Goal: Task Accomplishment & Management: Use online tool/utility

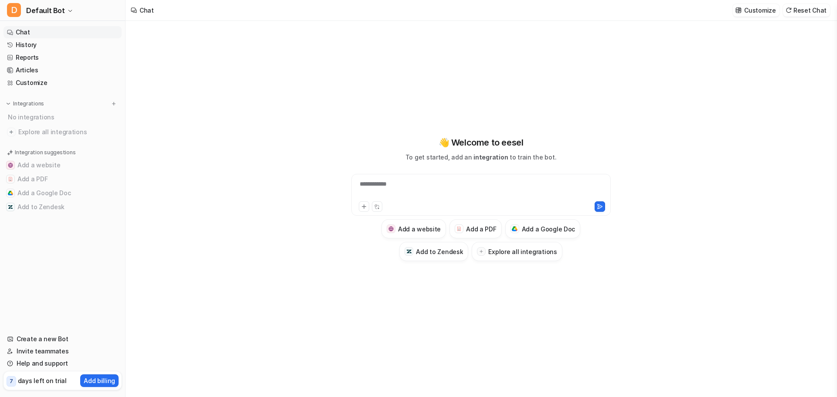
click at [53, 118] on div "No integrations" at bounding box center [63, 117] width 116 height 14
click at [52, 127] on span "Explore all integrations" at bounding box center [68, 132] width 100 height 14
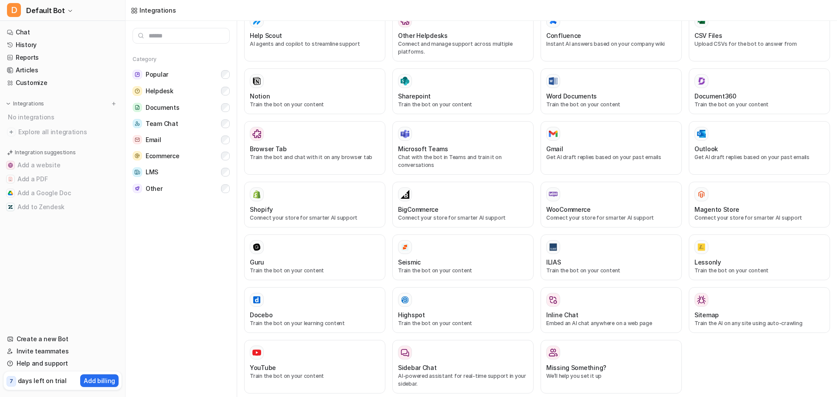
scroll to position [291, 0]
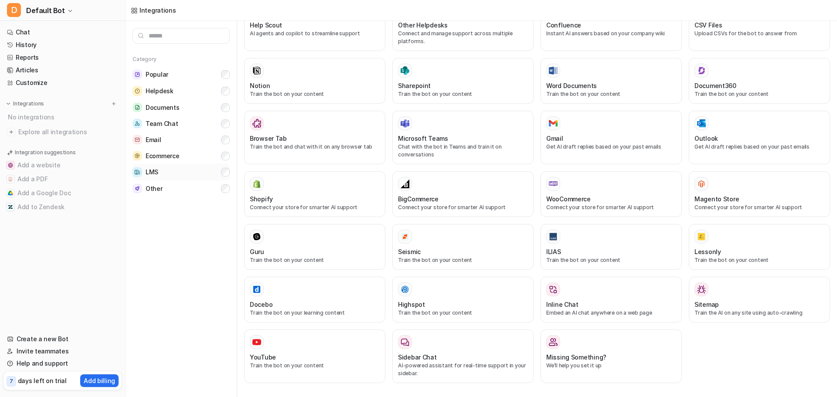
click at [163, 173] on button "LMS" at bounding box center [181, 172] width 97 height 17
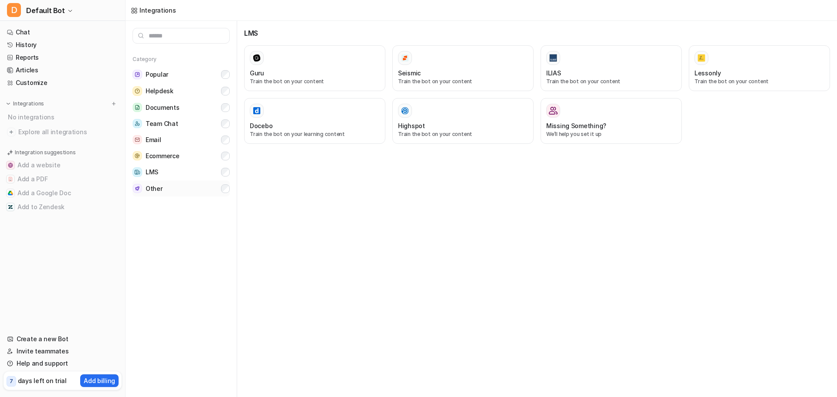
click at [184, 185] on button "Other" at bounding box center [181, 189] width 97 height 16
